Goal: Use online tool/utility: Utilize a website feature to perform a specific function

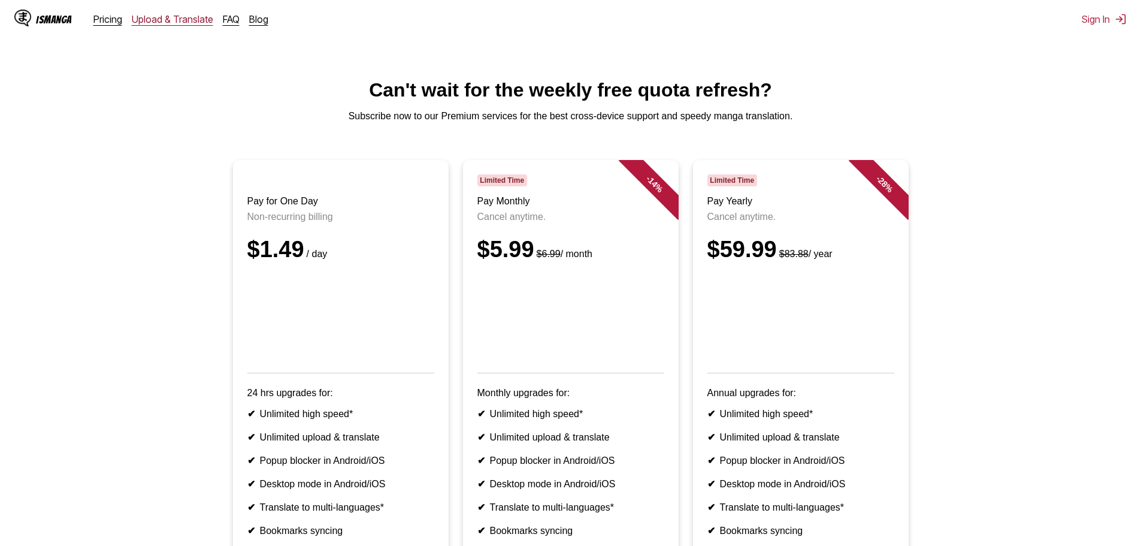
click at [170, 22] on link "Upload & Translate" at bounding box center [172, 19] width 81 height 12
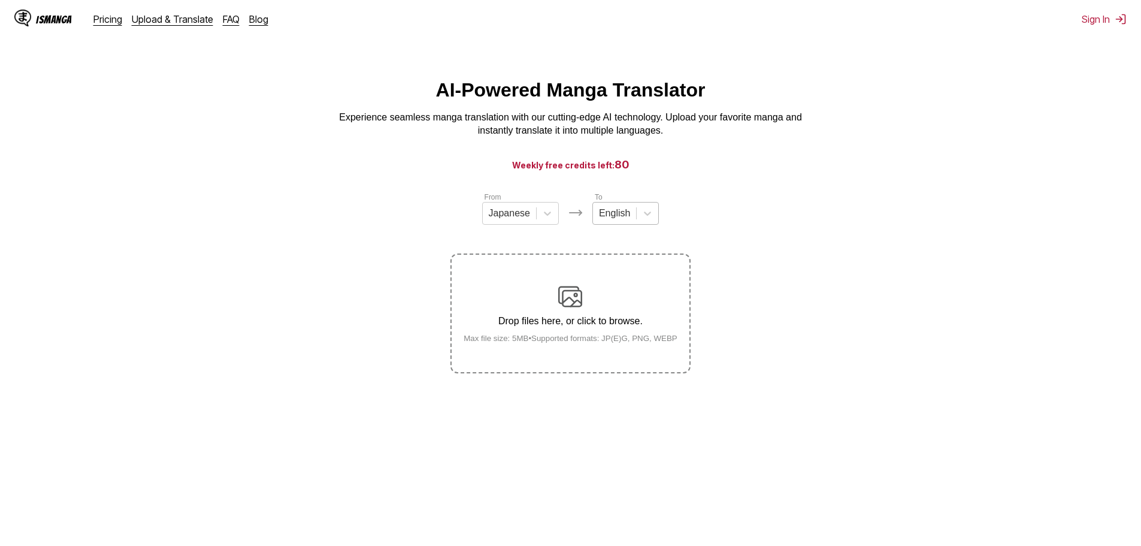
click at [627, 216] on div at bounding box center [614, 213] width 31 height 13
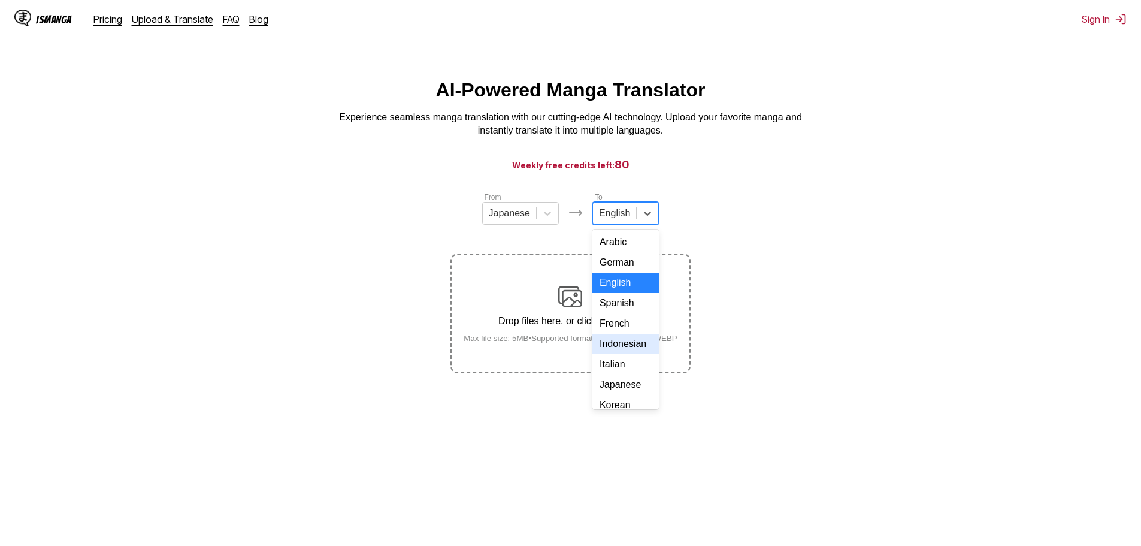
scroll to position [202, 0]
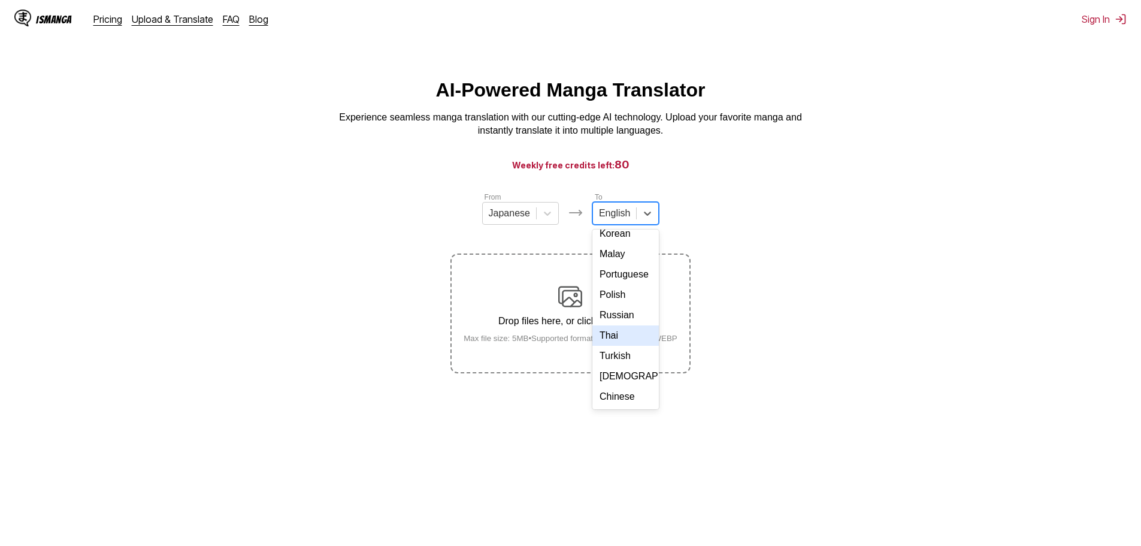
click at [607, 330] on div "Thai" at bounding box center [625, 335] width 66 height 20
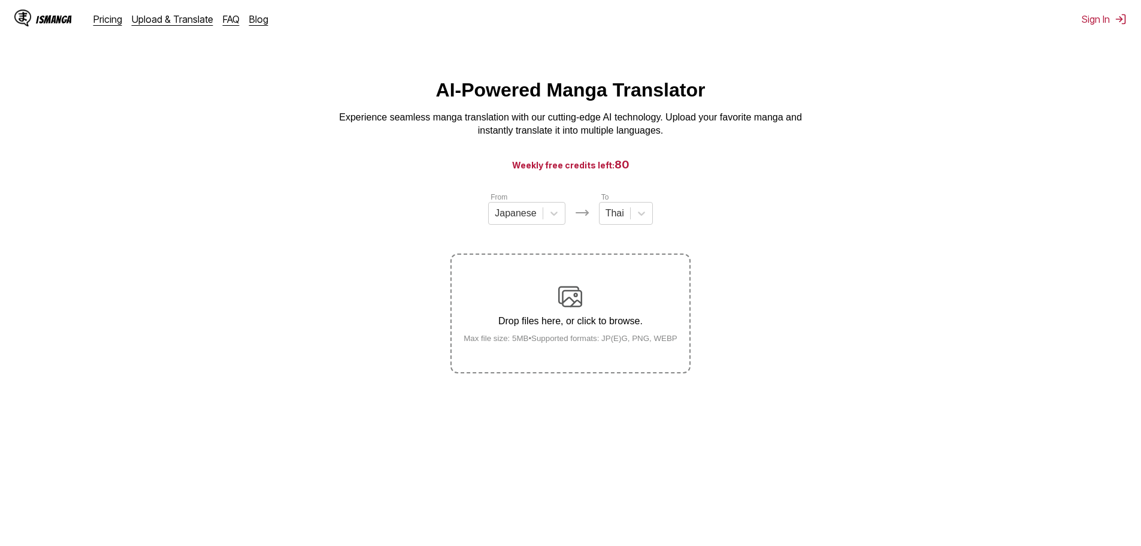
click at [704, 471] on main "AI-Powered Manga Translator Experience seamless manga translation with our cutt…" at bounding box center [570, 324] width 1141 height 491
click at [571, 331] on div "Drop files here, or click to browse. Max file size: 5MB • Supported formats: JP…" at bounding box center [570, 314] width 233 height 58
click at [0, 0] on input "Drop files here, or click to browse. Max file size: 5MB • Supported formats: JP…" at bounding box center [0, 0] width 0 height 0
click at [554, 310] on div "Drop files here, or click to browse. Max file size: 5MB • Supported formats: JP…" at bounding box center [570, 314] width 233 height 58
click at [0, 0] on input "Drop files here, or click to browse. Max file size: 5MB • Supported formats: JP…" at bounding box center [0, 0] width 0 height 0
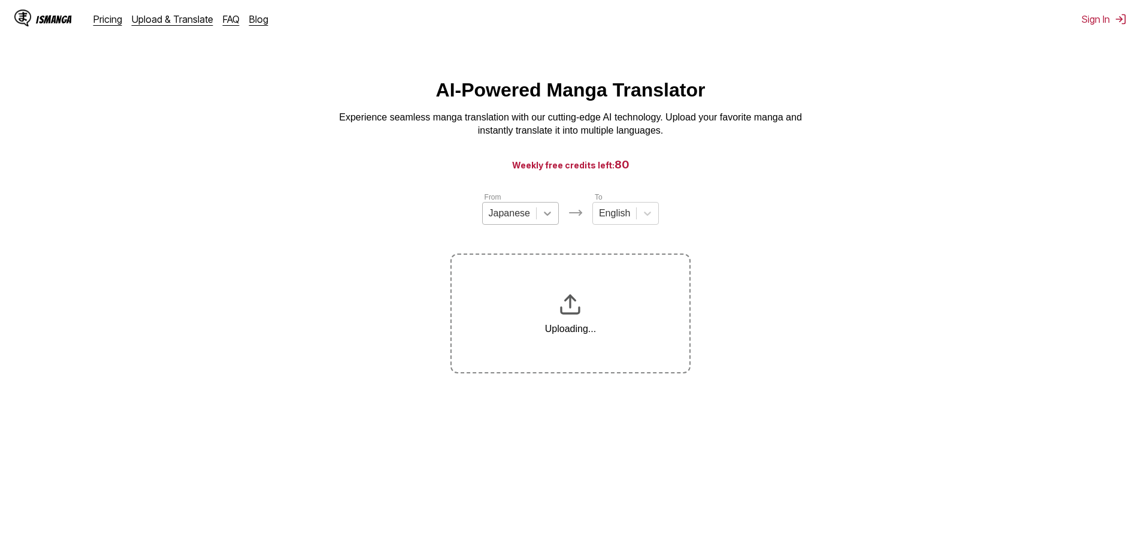
click at [548, 216] on icon at bounding box center [547, 213] width 7 height 4
